Goal: Task Accomplishment & Management: Complete application form

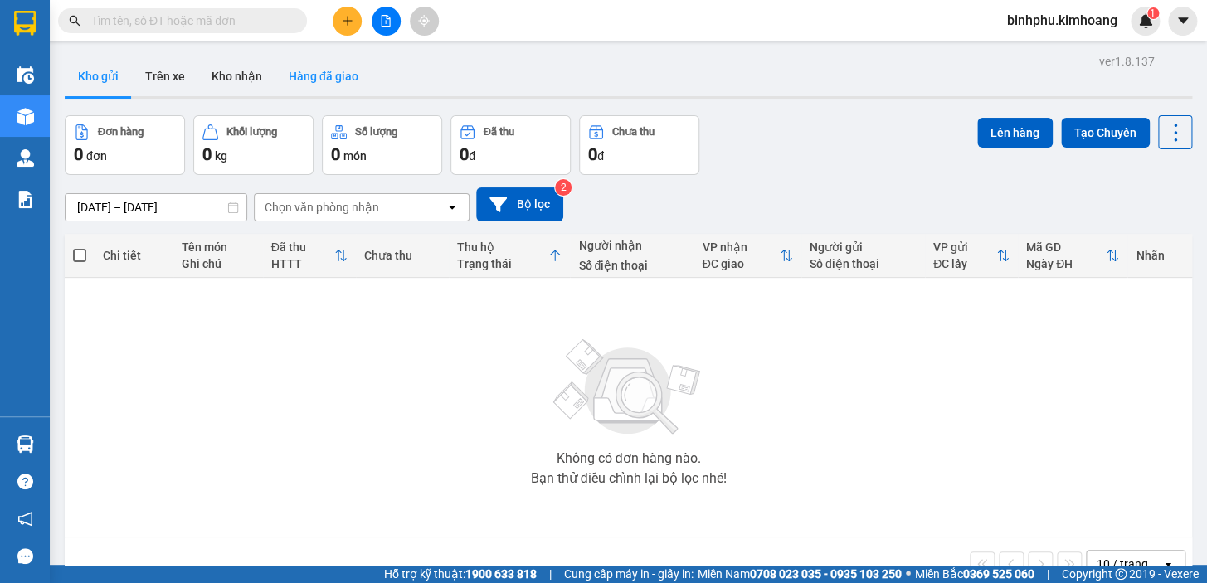
click at [326, 76] on button "Hàng đã giao" at bounding box center [324, 76] width 96 height 40
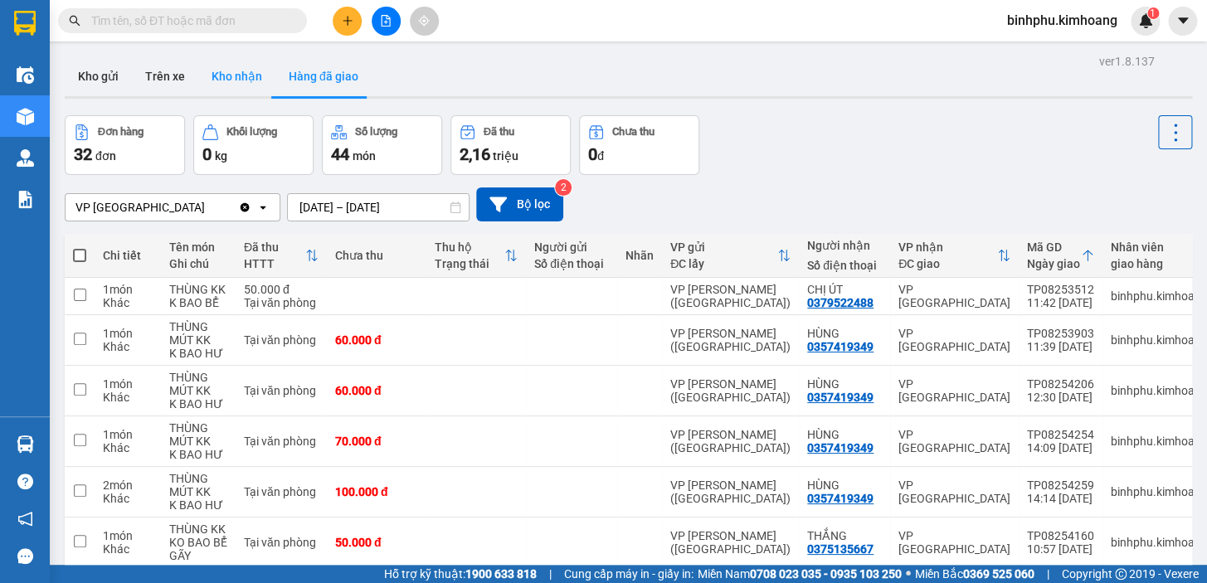
click at [257, 75] on button "Kho nhận" at bounding box center [236, 76] width 77 height 40
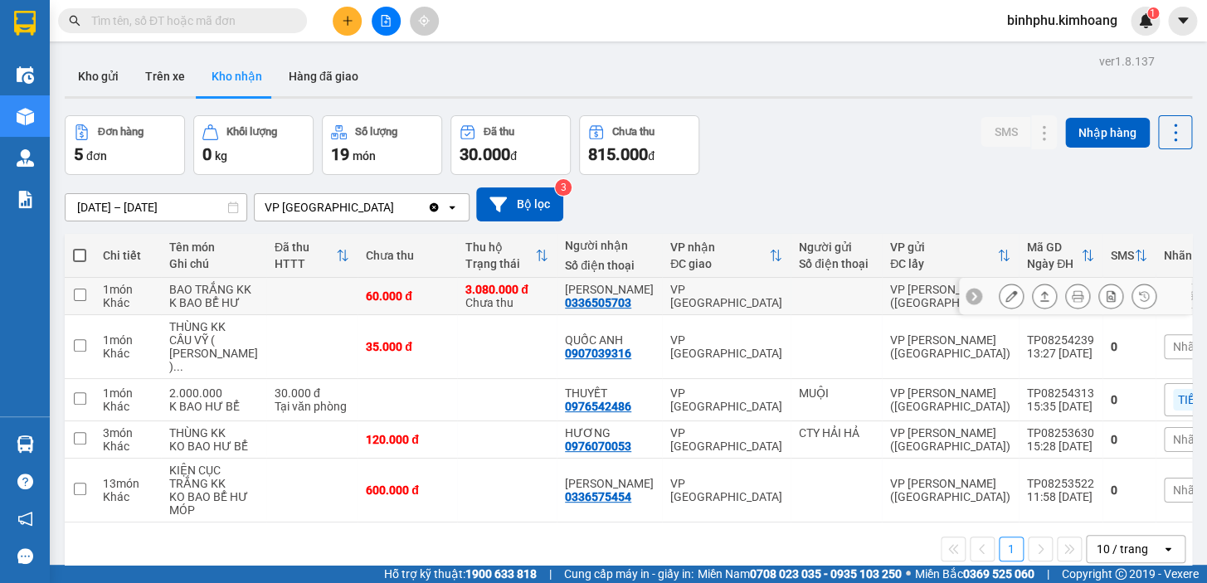
click at [1003, 311] on button at bounding box center [1011, 296] width 23 height 29
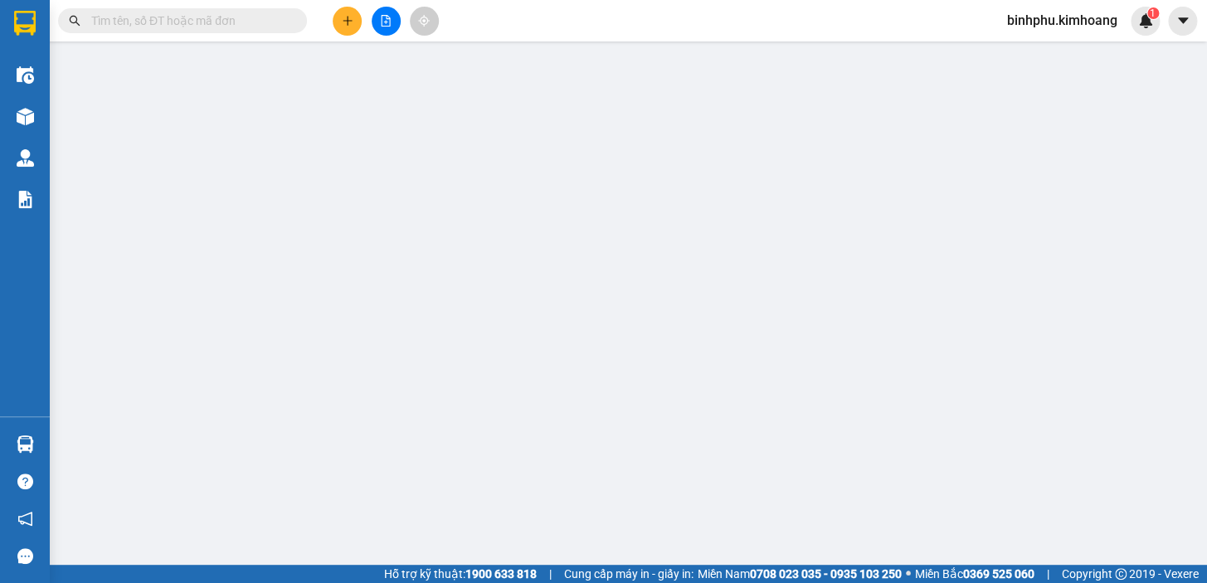
type input "0336505703"
type input "[PERSON_NAME]"
type input "3.080.000"
type input "60.000"
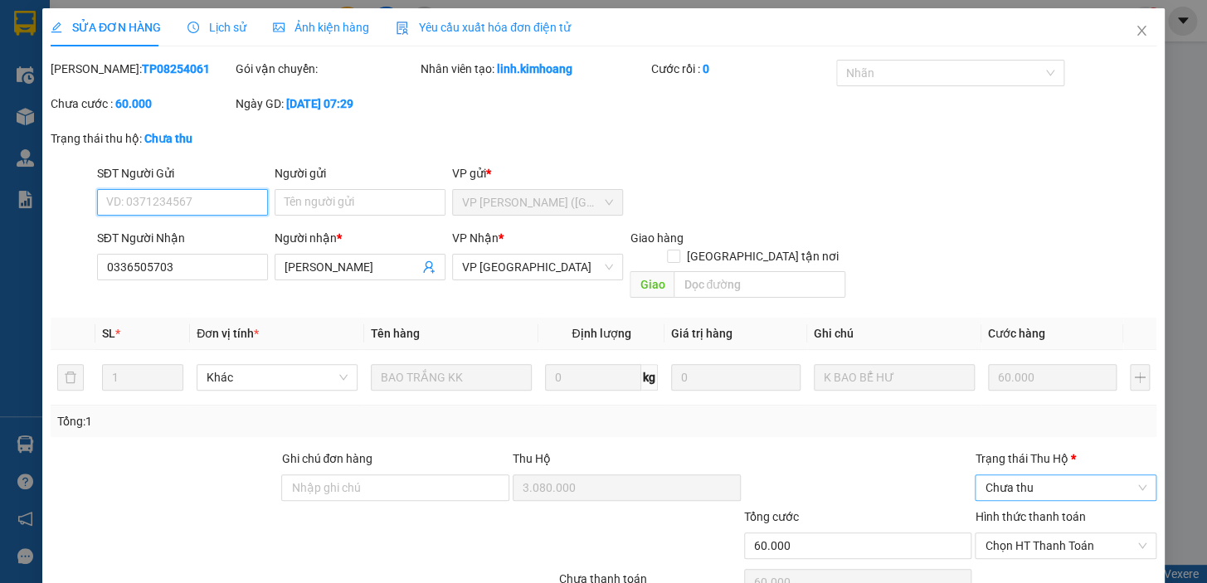
click at [1035, 476] on span "Chưa thu" at bounding box center [1066, 488] width 162 height 25
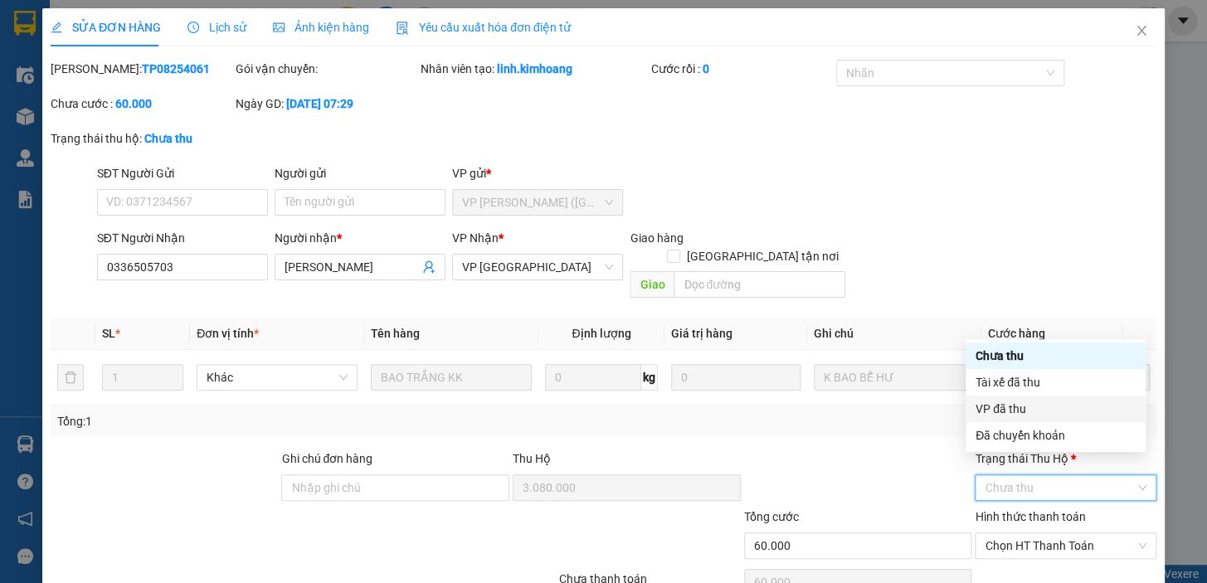
click at [1029, 410] on div "VP đã thu" at bounding box center [1056, 409] width 160 height 18
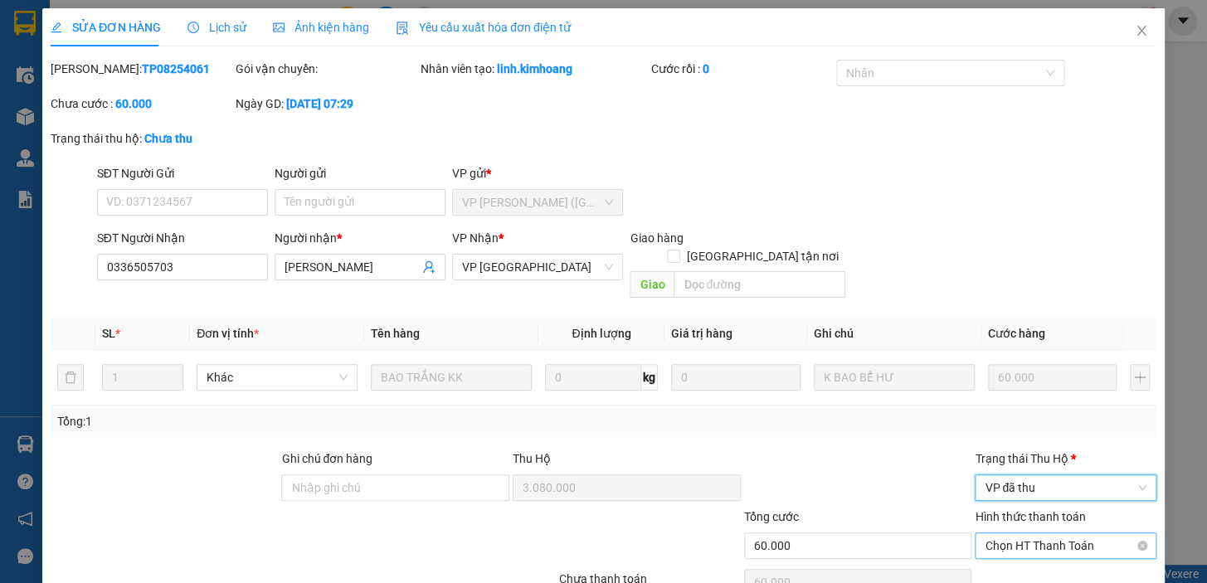
click at [1031, 534] on span "Chọn HT Thanh Toán" at bounding box center [1066, 546] width 162 height 25
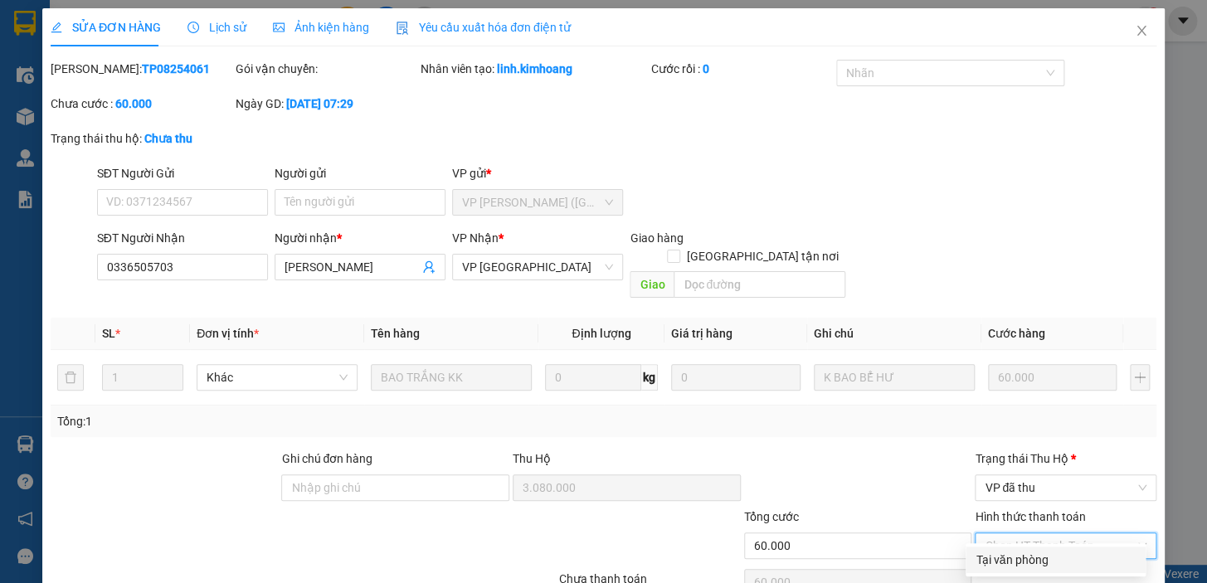
click at [1029, 563] on div "Tại văn phòng" at bounding box center [1056, 560] width 160 height 18
type input "0"
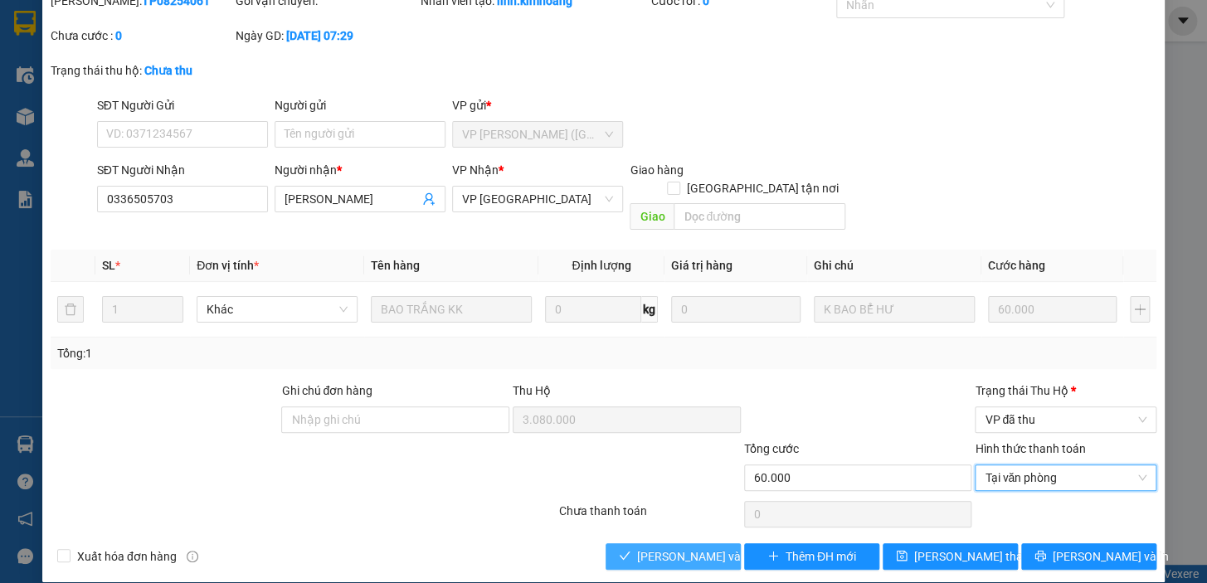
click at [699, 548] on span "[PERSON_NAME] và Giao hàng" at bounding box center [716, 557] width 159 height 18
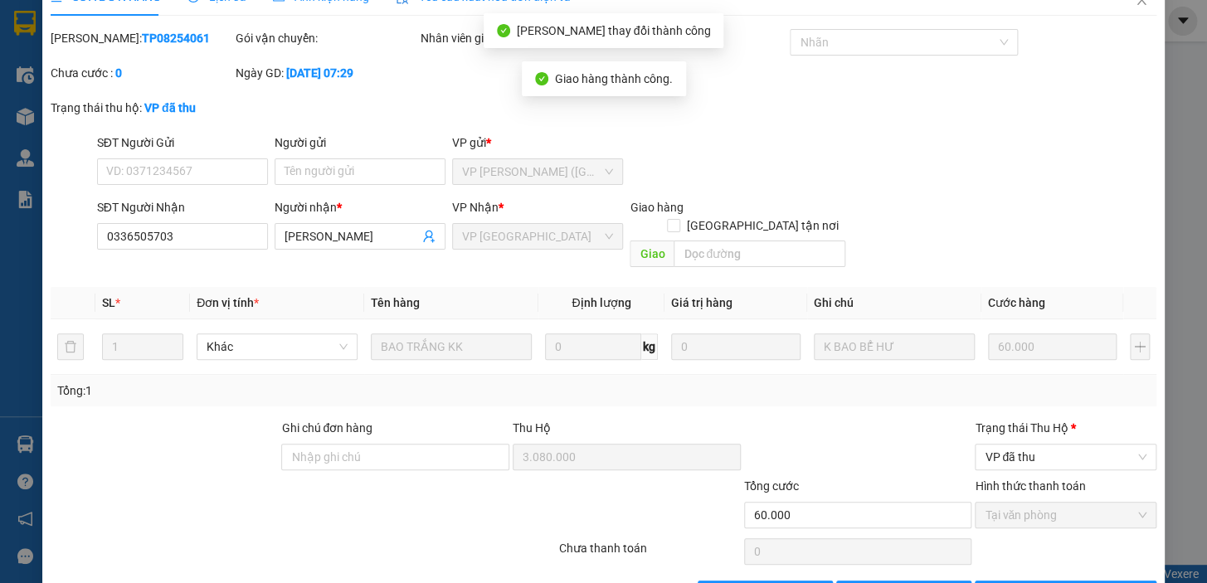
scroll to position [0, 0]
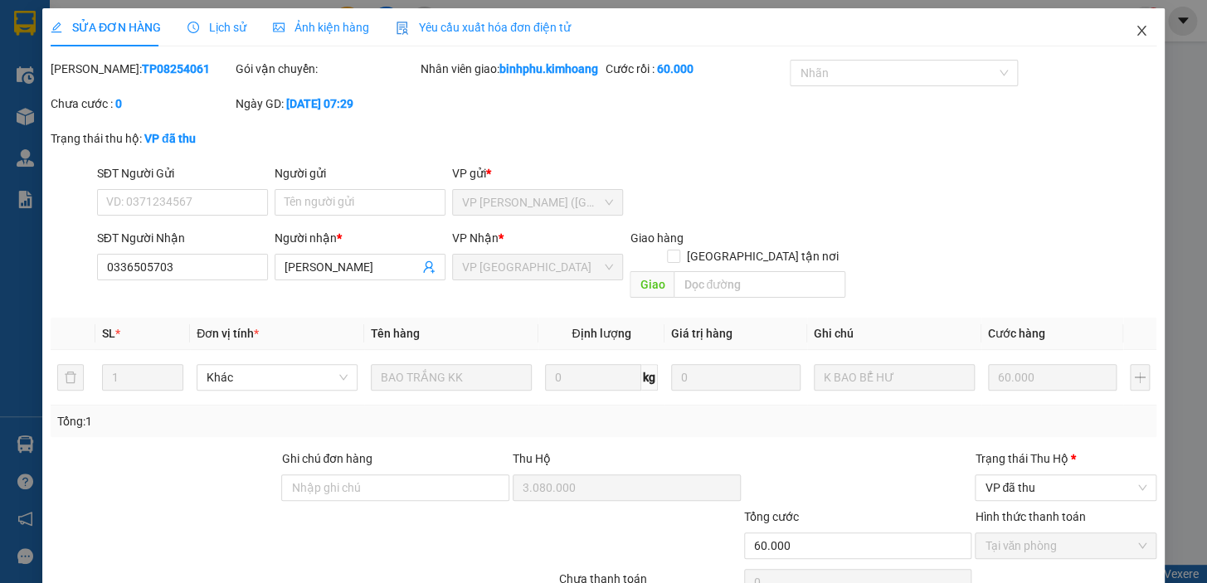
click at [1135, 27] on icon "close" at bounding box center [1141, 30] width 13 height 13
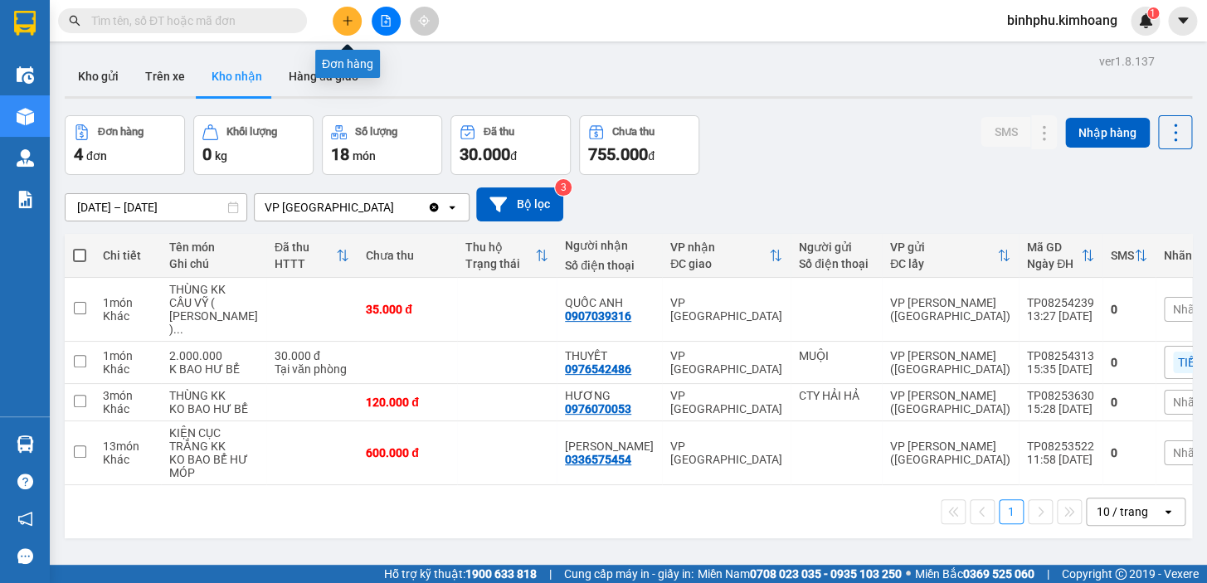
click at [347, 15] on icon "plus" at bounding box center [348, 21] width 12 height 12
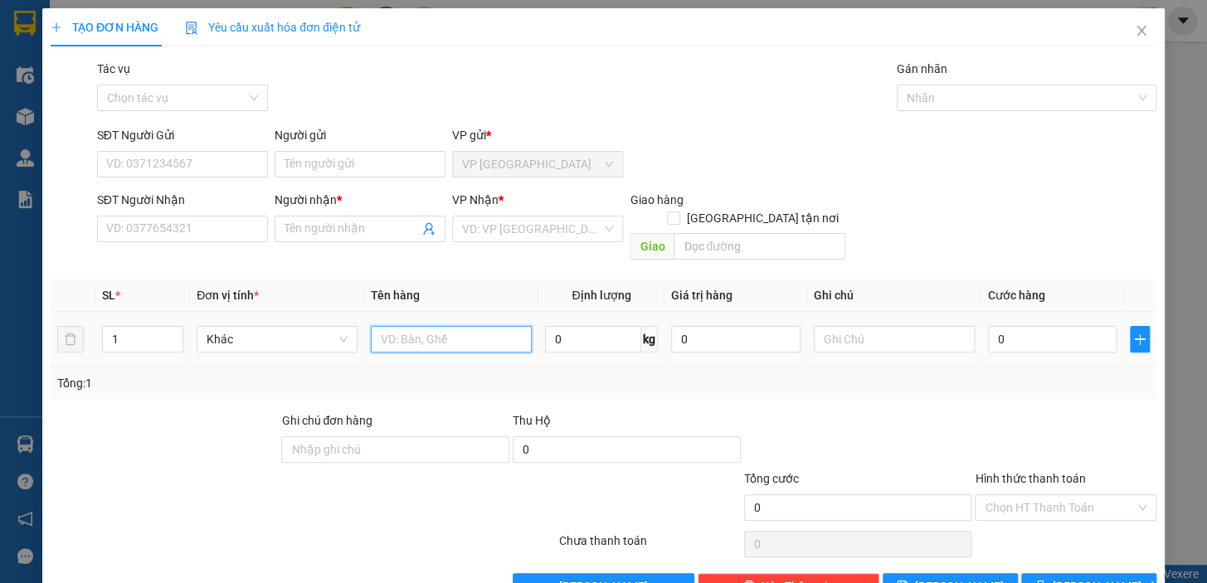
click at [395, 326] on input "text" at bounding box center [451, 339] width 161 height 27
type input "s"
type input "t"
type input "S"
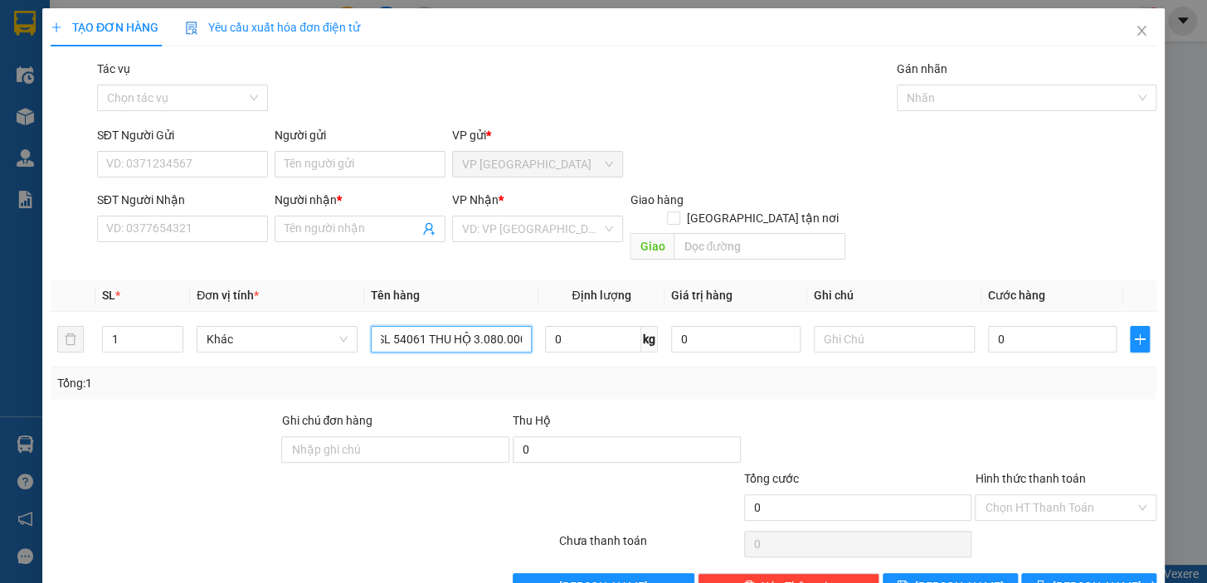
type input "TSL 54061 THU HỘ 3.080.000"
click at [681, 374] on div "Tổng: 1" at bounding box center [603, 383] width 1093 height 18
click at [988, 326] on input "0" at bounding box center [1052, 339] width 129 height 27
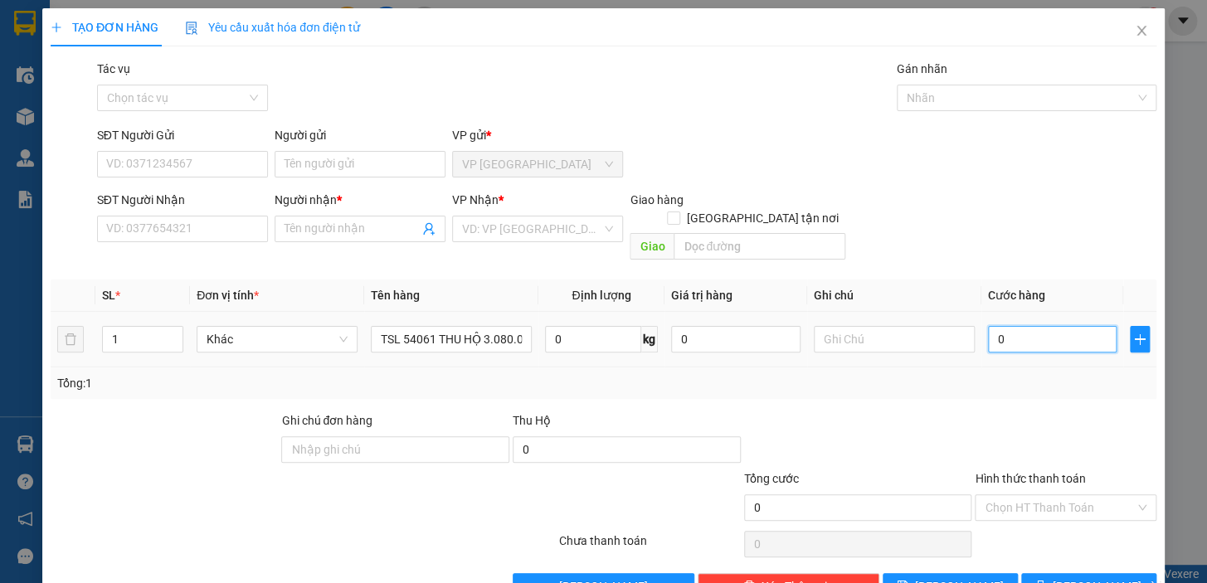
click at [988, 326] on input "0" at bounding box center [1052, 339] width 129 height 27
type input "30"
type input "350"
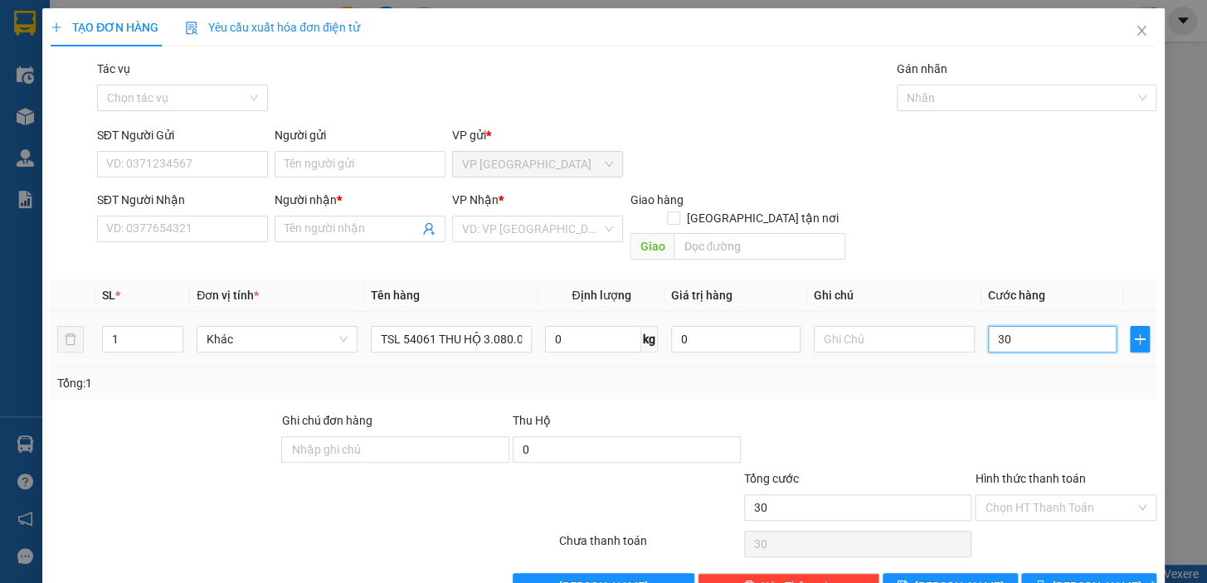
type input "350"
click at [1022, 326] on input "350" at bounding box center [1052, 339] width 129 height 27
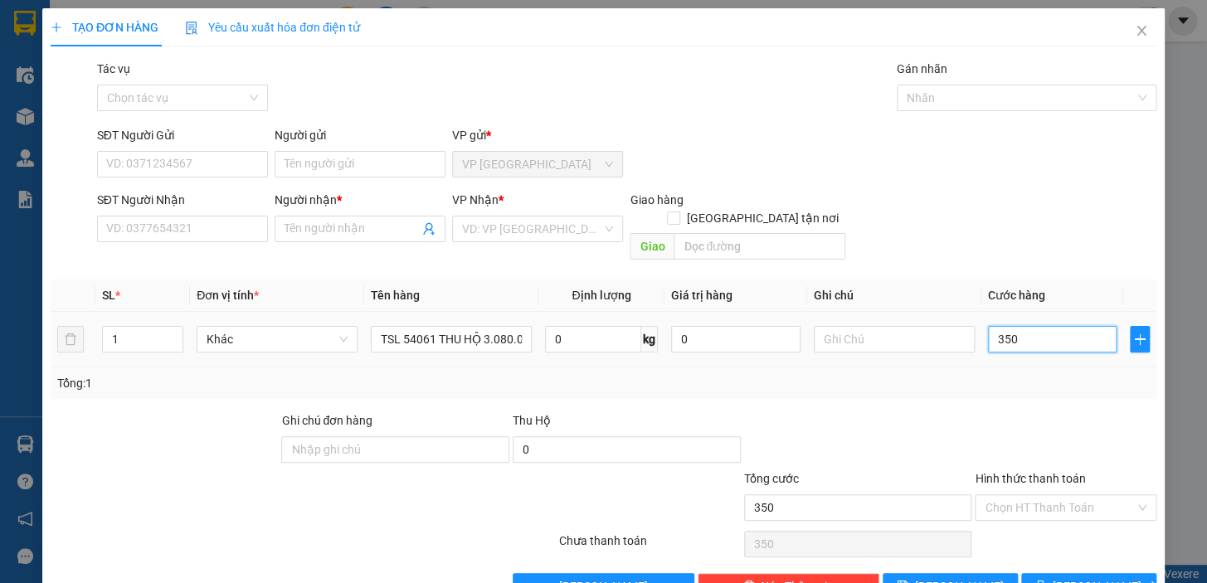
type input "35"
type input "35.000"
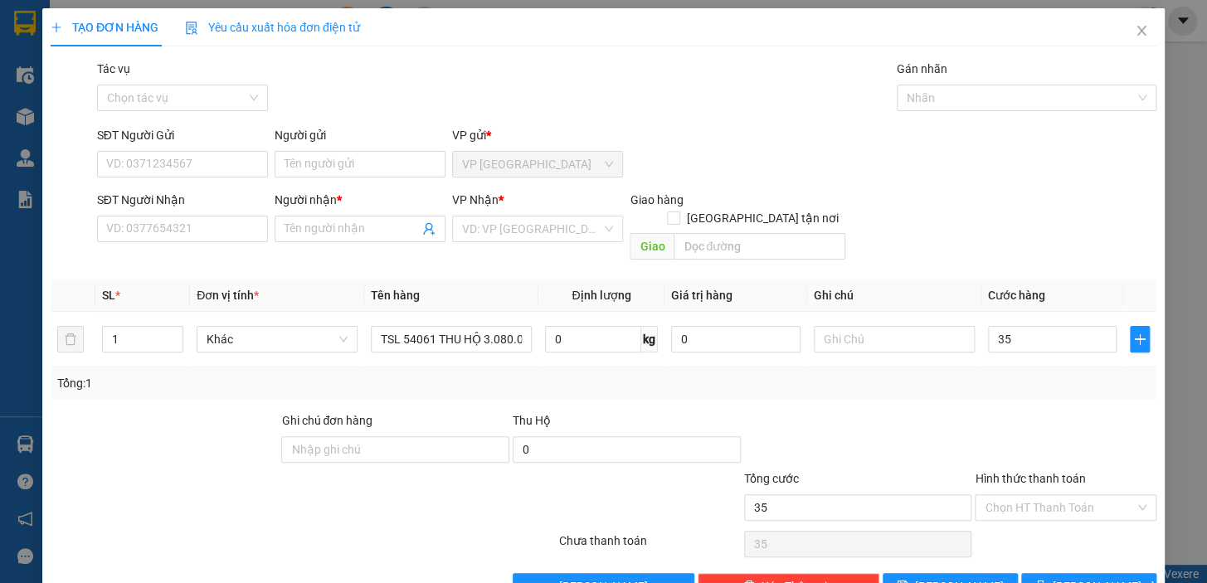
type input "35.000"
click at [1036, 227] on div "SĐT Người Nhận VD: 0377654321 Người nhận * Tên người nhận VP Nhận * VD: VP [GEO…" at bounding box center [627, 229] width 1066 height 76
click at [400, 232] on input "Người nhận *" at bounding box center [352, 229] width 134 height 18
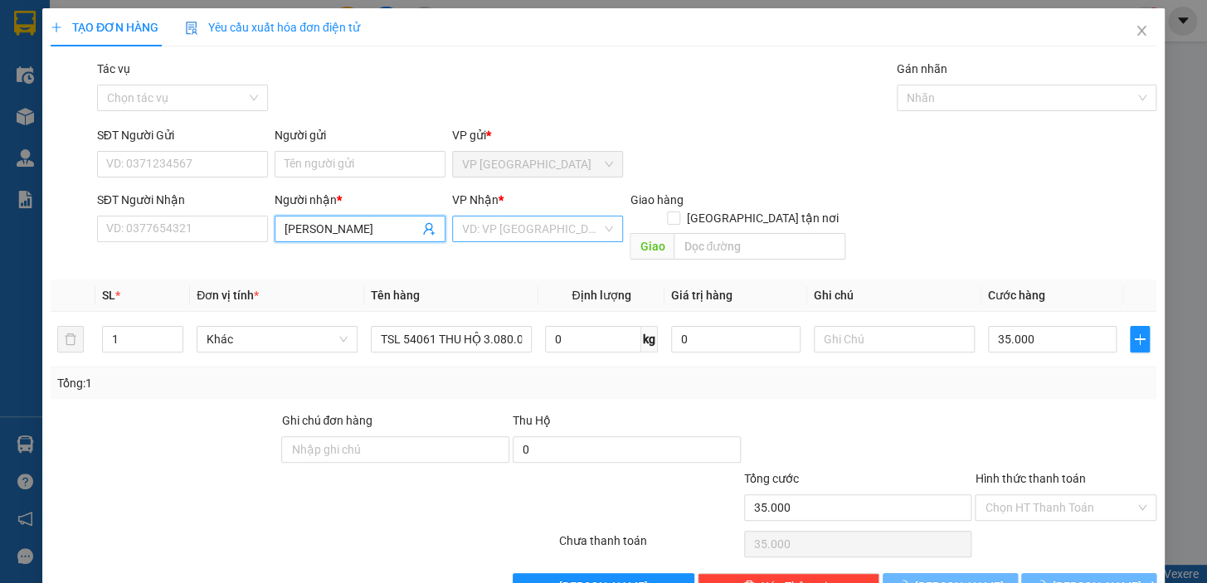
type input "[PERSON_NAME]"
click at [519, 226] on input "search" at bounding box center [531, 229] width 139 height 25
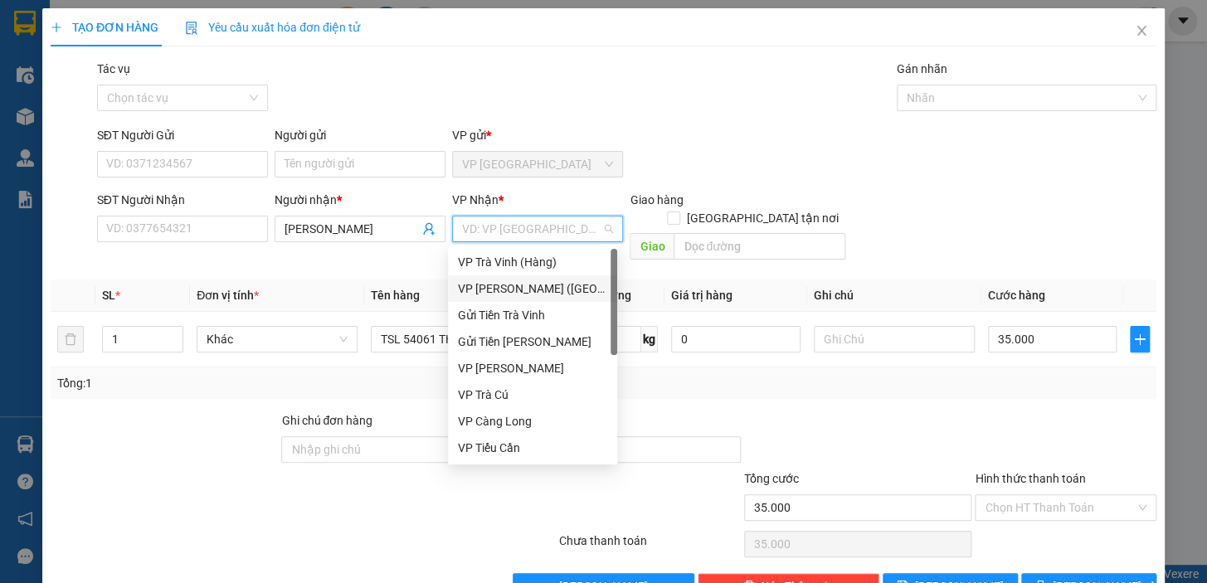
click at [519, 290] on div "VP [PERSON_NAME] ([GEOGRAPHIC_DATA])" at bounding box center [532, 289] width 149 height 18
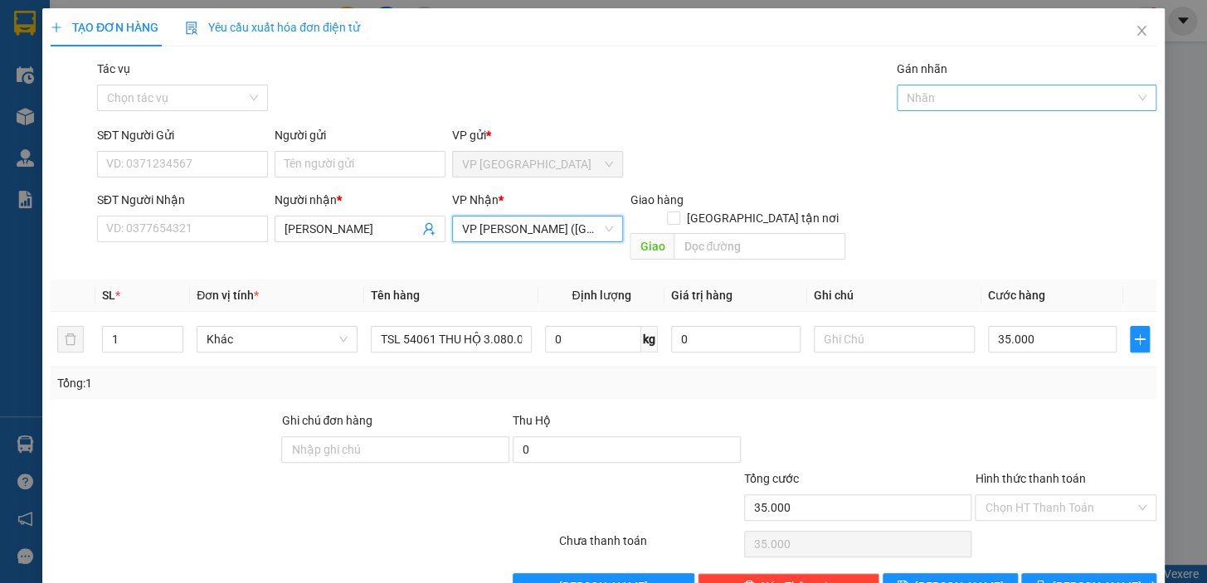
click at [957, 98] on div at bounding box center [1018, 98] width 235 height 20
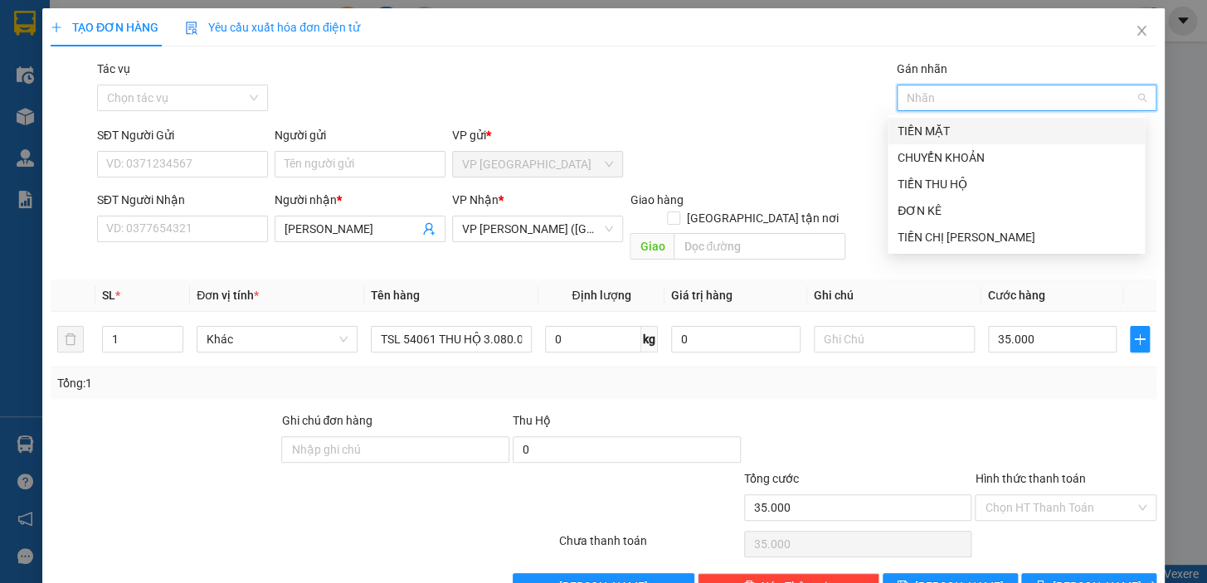
click at [965, 131] on div "TIỀN MẶT" at bounding box center [1016, 131] width 237 height 18
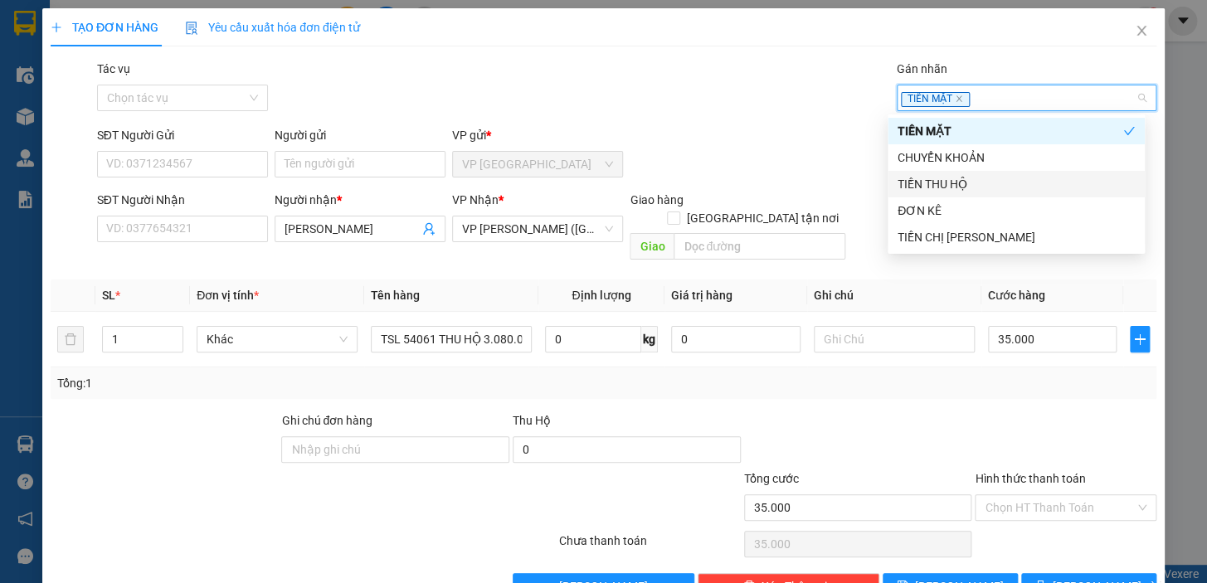
click at [966, 180] on div "TIỀN THU HỘ" at bounding box center [1016, 184] width 237 height 18
click at [955, 578] on span "[PERSON_NAME]" at bounding box center [959, 587] width 89 height 18
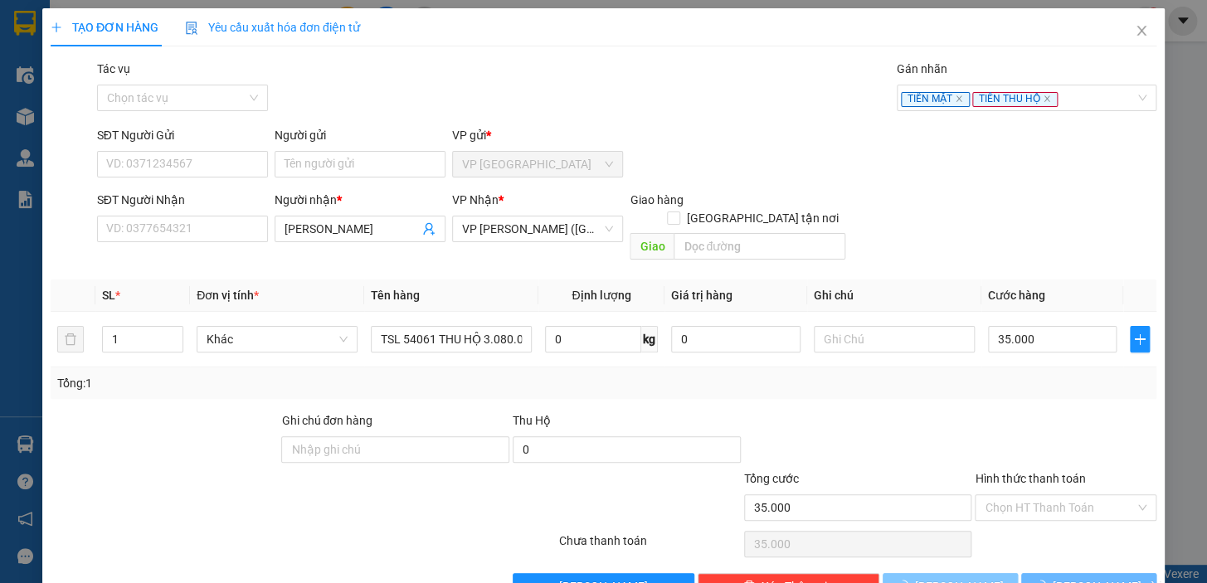
type input "0"
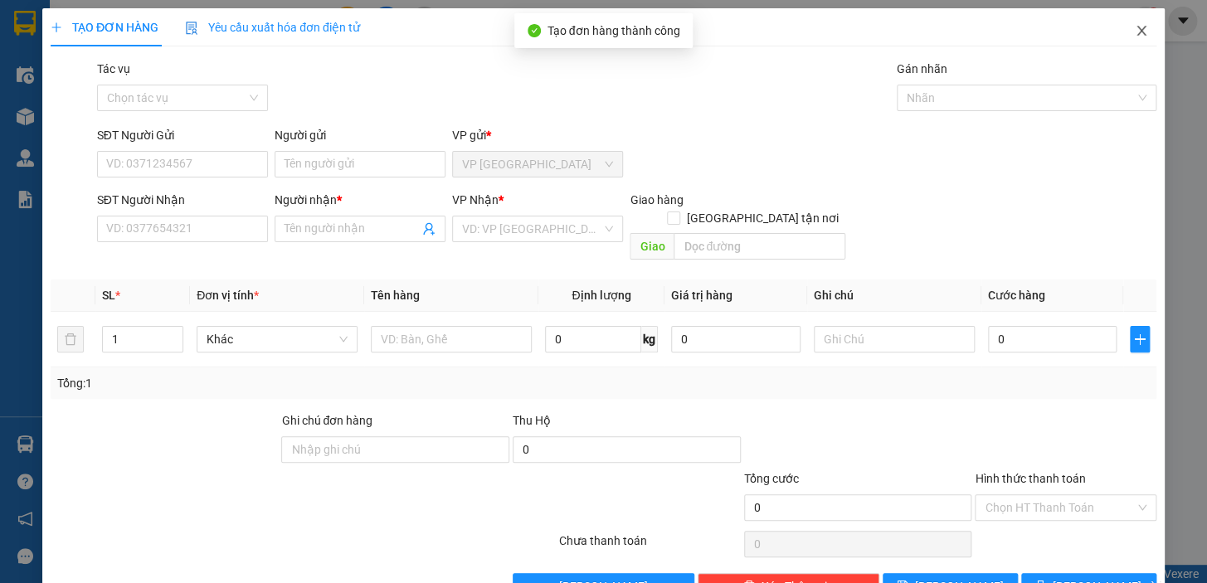
click at [1135, 36] on icon "close" at bounding box center [1141, 30] width 13 height 13
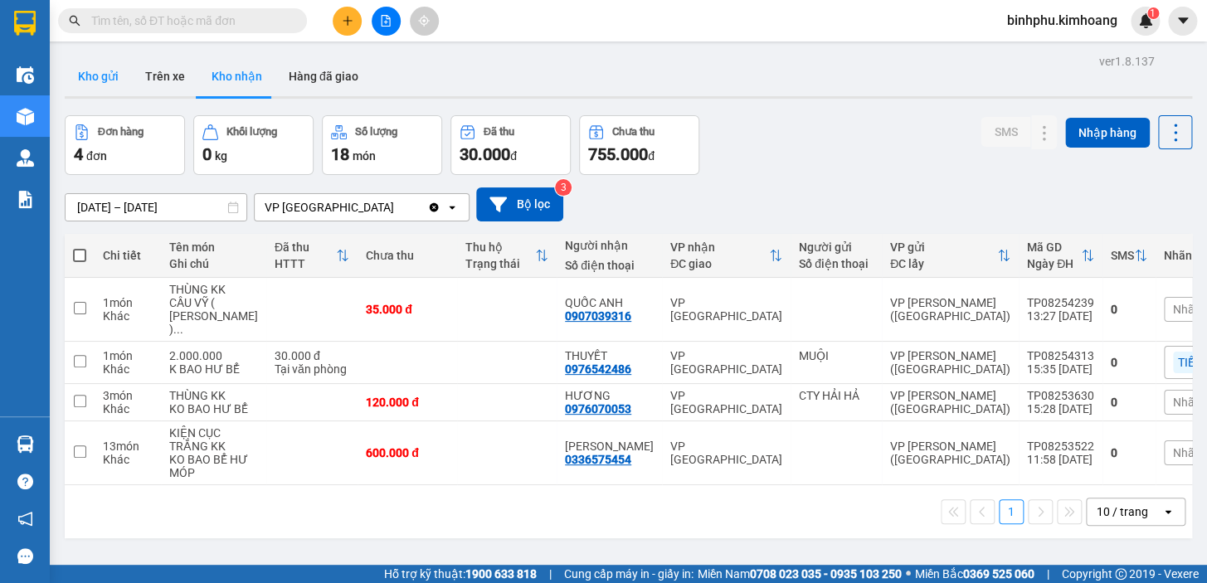
click at [117, 67] on button "Kho gửi" at bounding box center [98, 76] width 67 height 40
